Goal: Find specific page/section: Find specific page/section

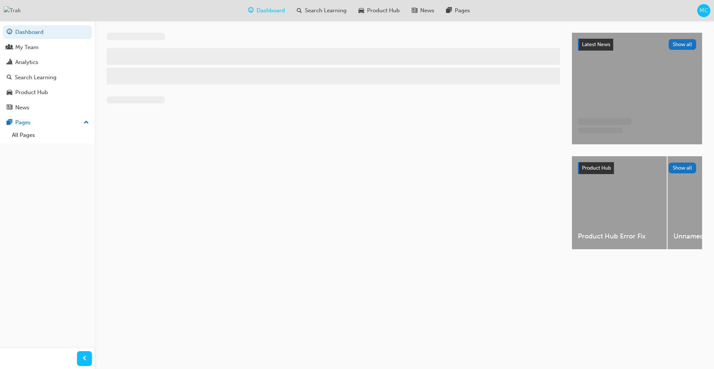
click at [697, 11] on div "Dashboard Search Learning Product Hub News Pages MC" at bounding box center [357, 10] width 714 height 21
click at [700, 10] on span "MC" at bounding box center [704, 10] width 9 height 9
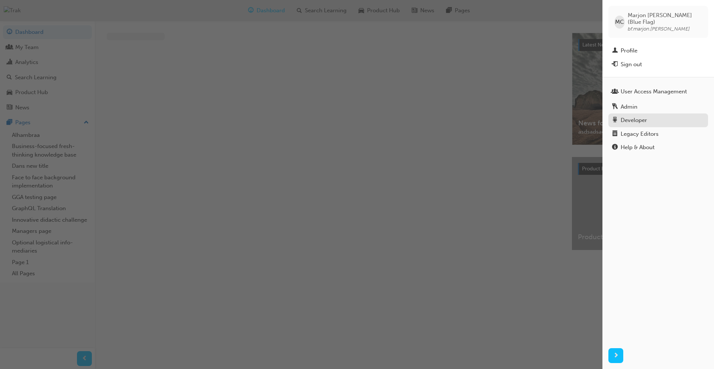
click at [640, 116] on div "Developer" at bounding box center [634, 120] width 26 height 9
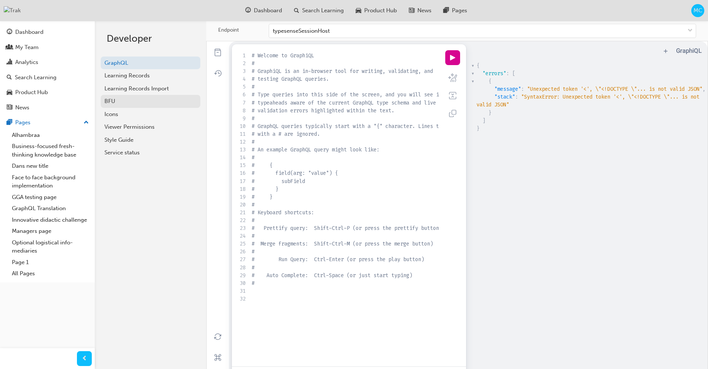
click at [142, 100] on div "BFU" at bounding box center [151, 101] width 92 height 9
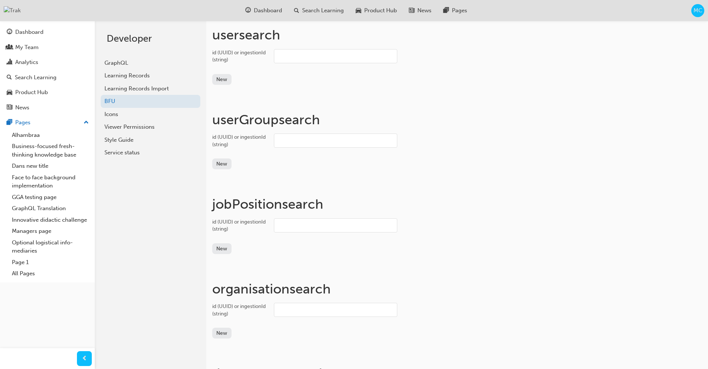
click at [337, 59] on input "id (UUID) or ingestionId (string)" at bounding box center [335, 56] width 123 height 14
paste input "user_31oG2ZffW1Nk1aexbBTJg41Y0eV"
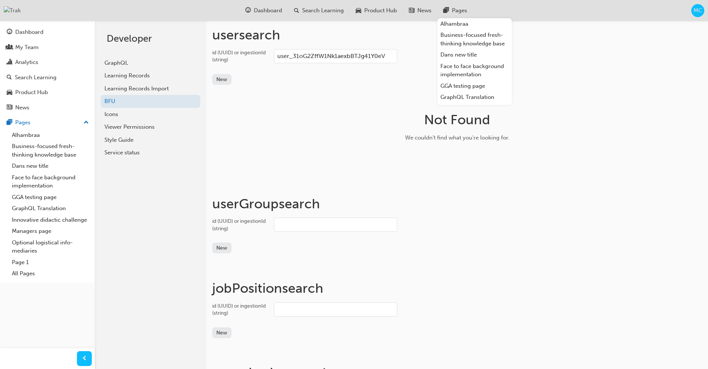
type input "user_31oG2ZffW1Nk1aexbBTJg41Y0eV"
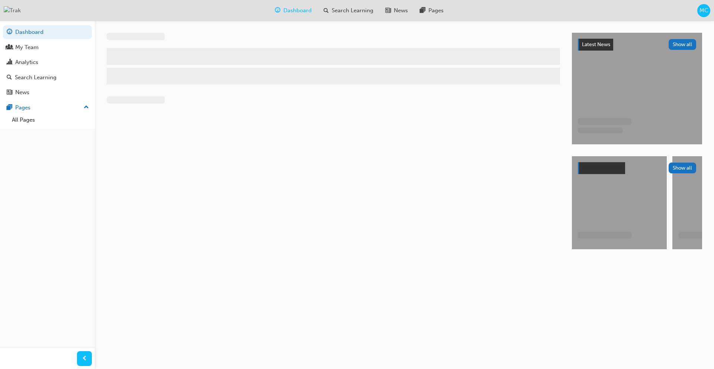
click at [705, 9] on span "MC" at bounding box center [704, 10] width 9 height 9
